Goal: Find specific page/section: Find specific page/section

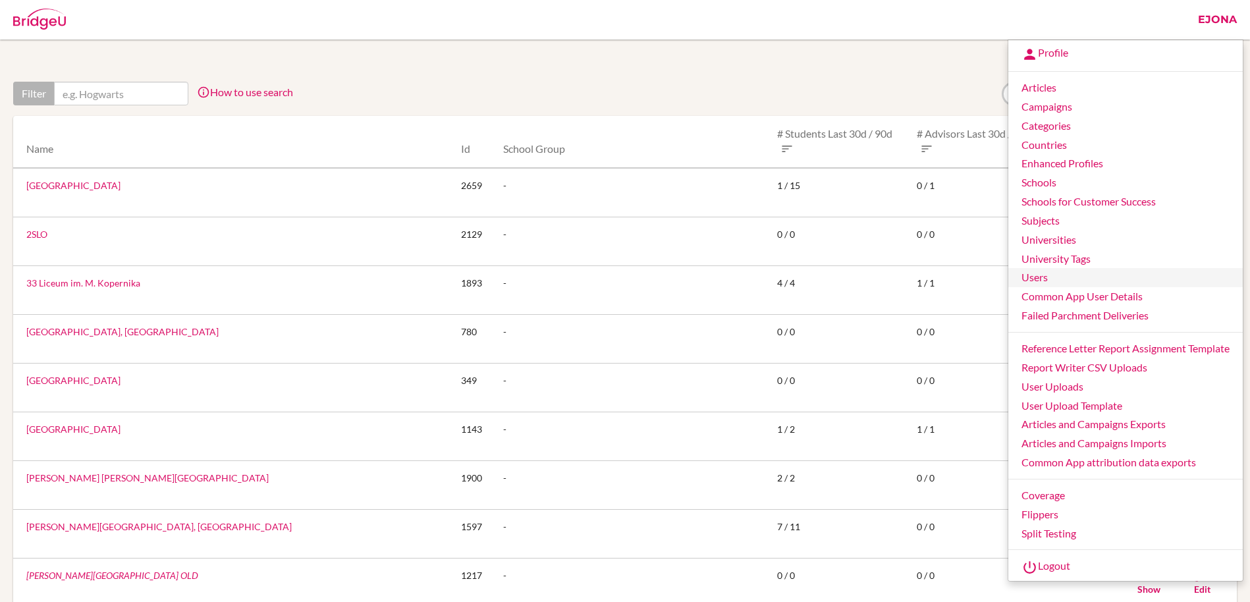
click at [1035, 281] on link "Users" at bounding box center [1126, 277] width 235 height 19
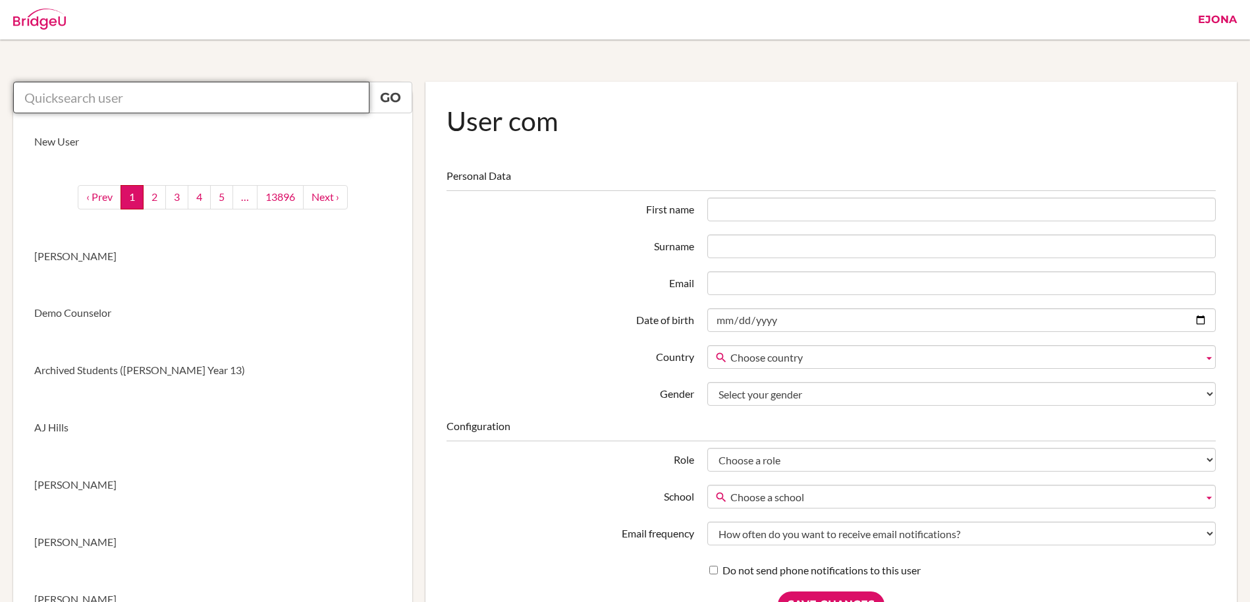
click at [246, 96] on input "text" at bounding box center [191, 98] width 356 height 32
paste input "[EMAIL_ADDRESS][DOMAIN_NAME]"
type input "[EMAIL_ADDRESS][DOMAIN_NAME]"
